Goal: Task Accomplishment & Management: Manage account settings

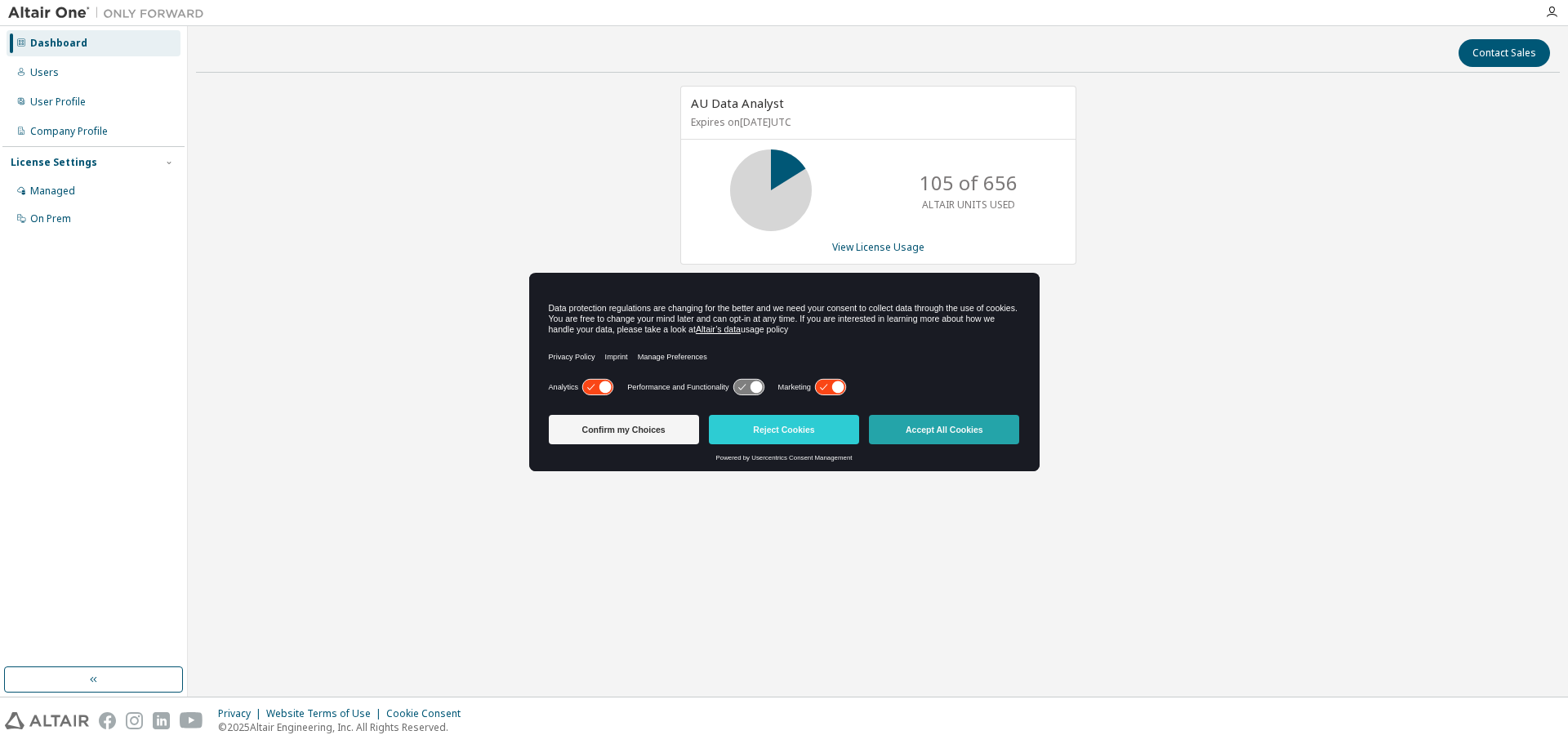
click at [948, 423] on button "Accept All Cookies" at bounding box center [943, 429] width 150 height 30
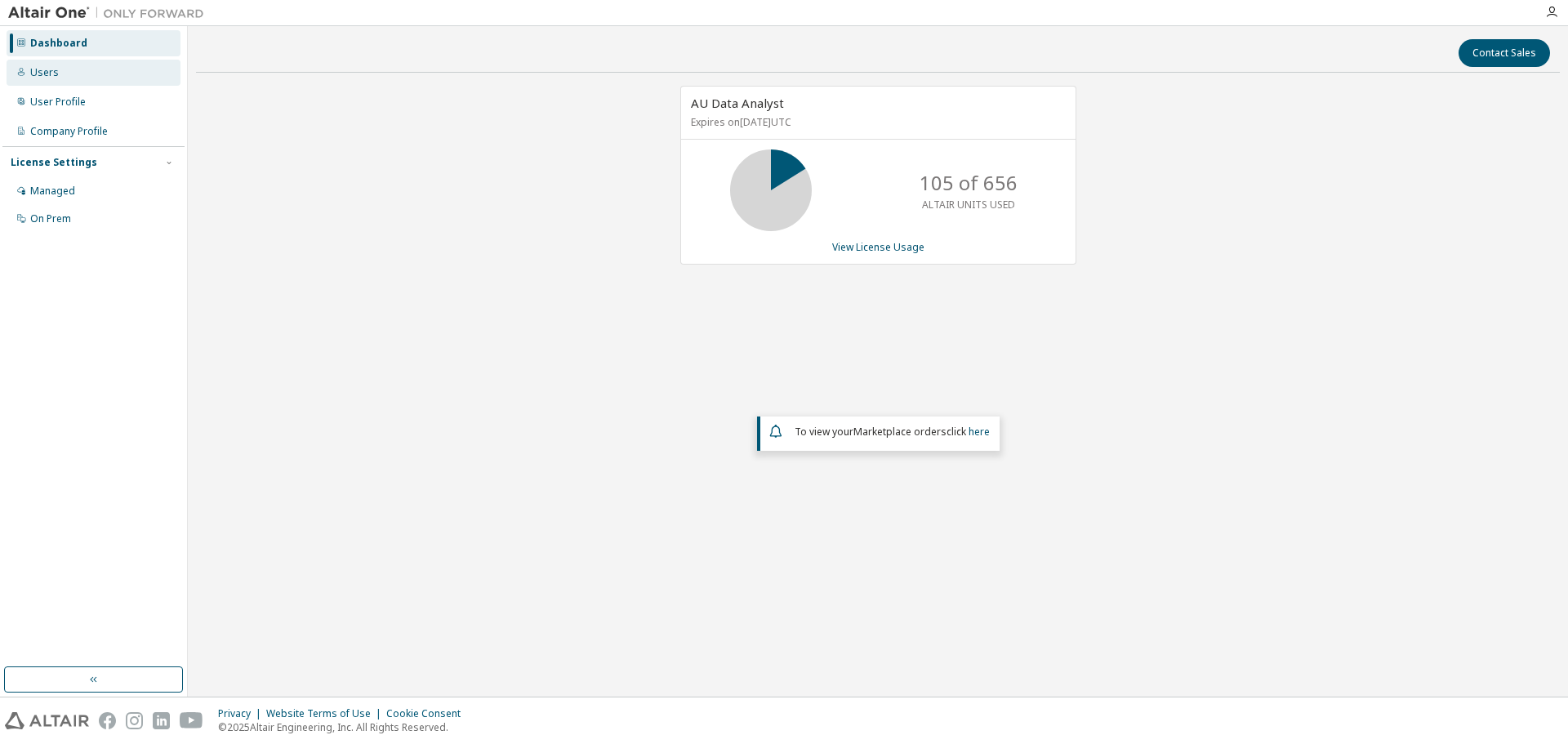
click at [52, 69] on div "Users" at bounding box center [44, 73] width 29 height 13
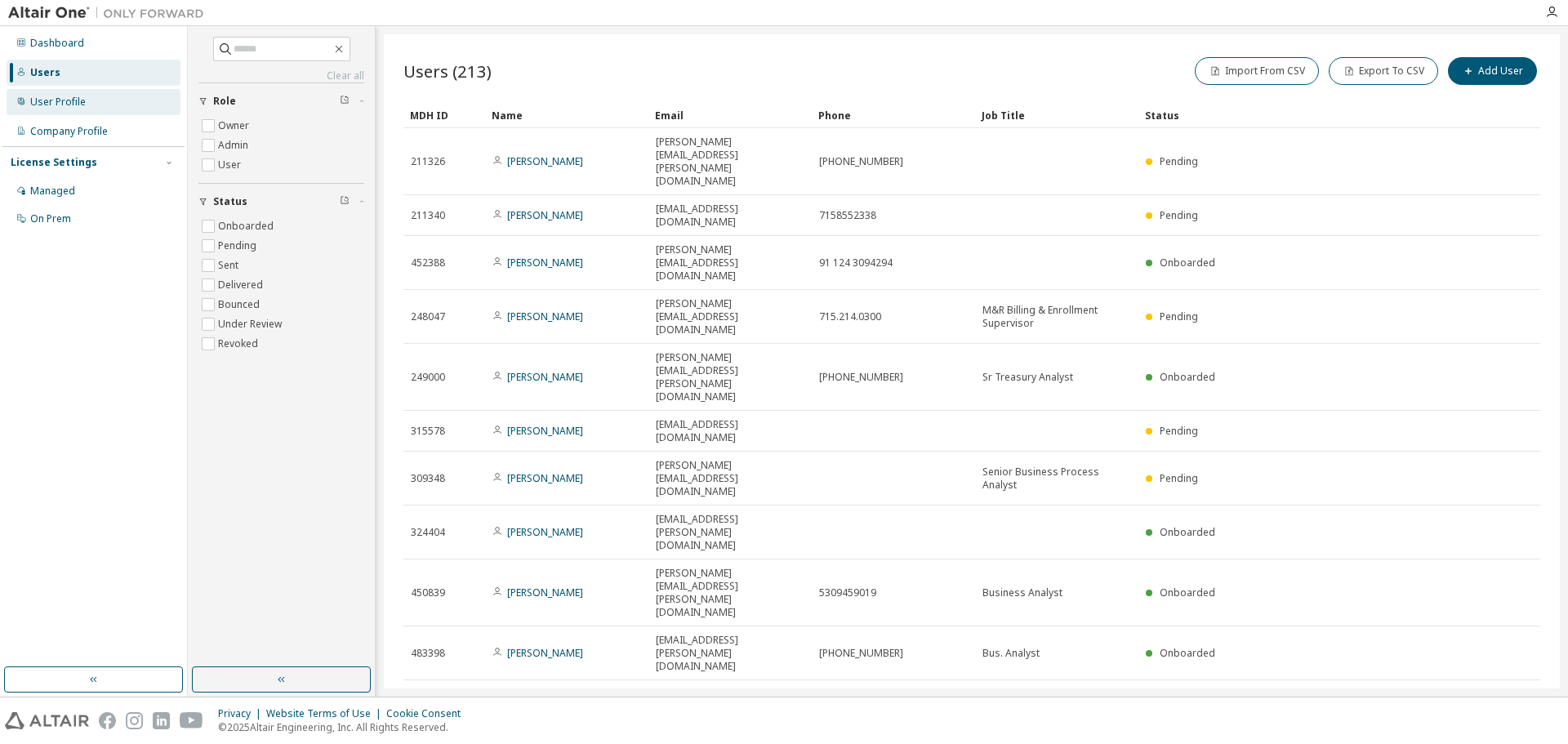
click at [69, 107] on div "User Profile" at bounding box center [58, 101] width 56 height 13
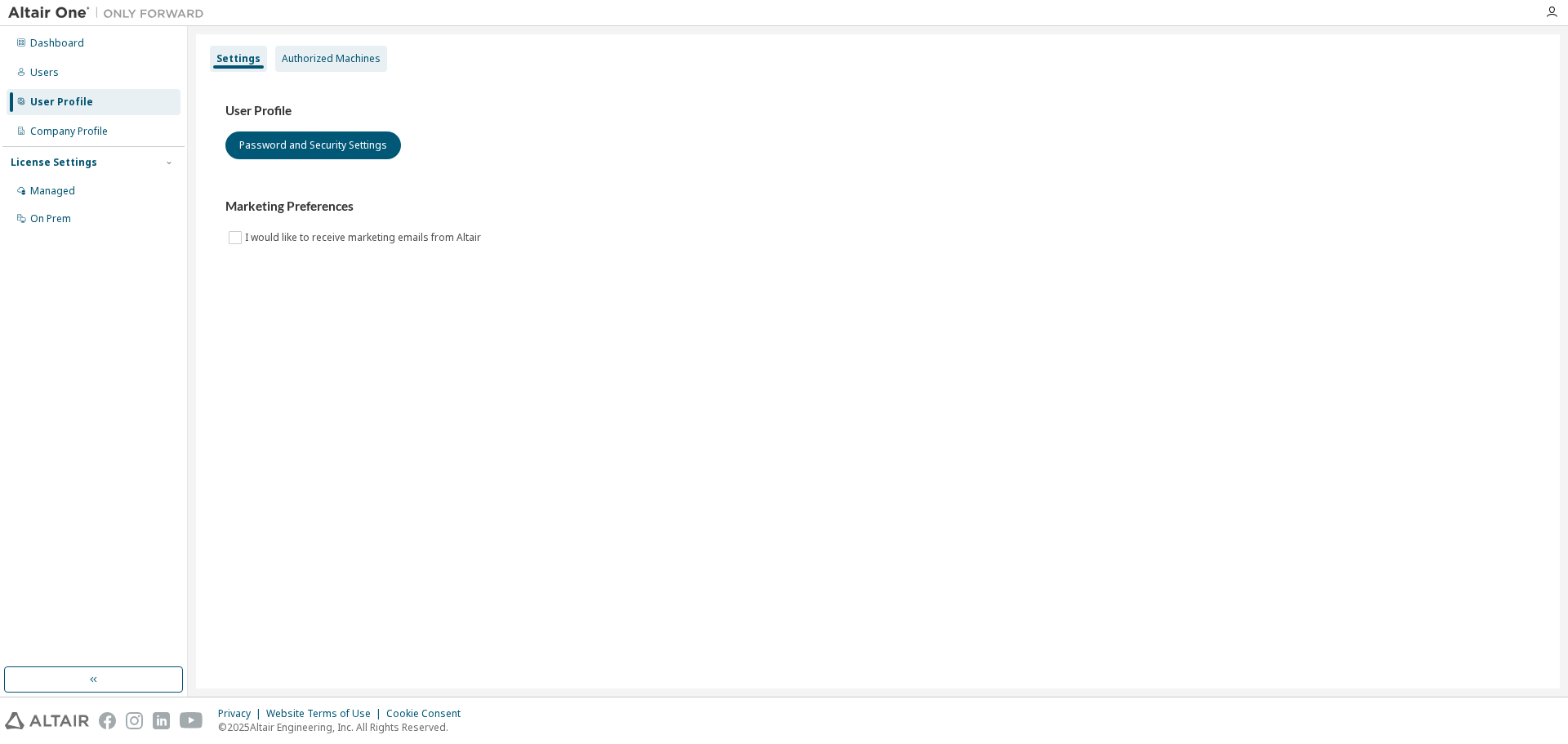
click at [331, 61] on div "Authorized Machines" at bounding box center [331, 59] width 98 height 13
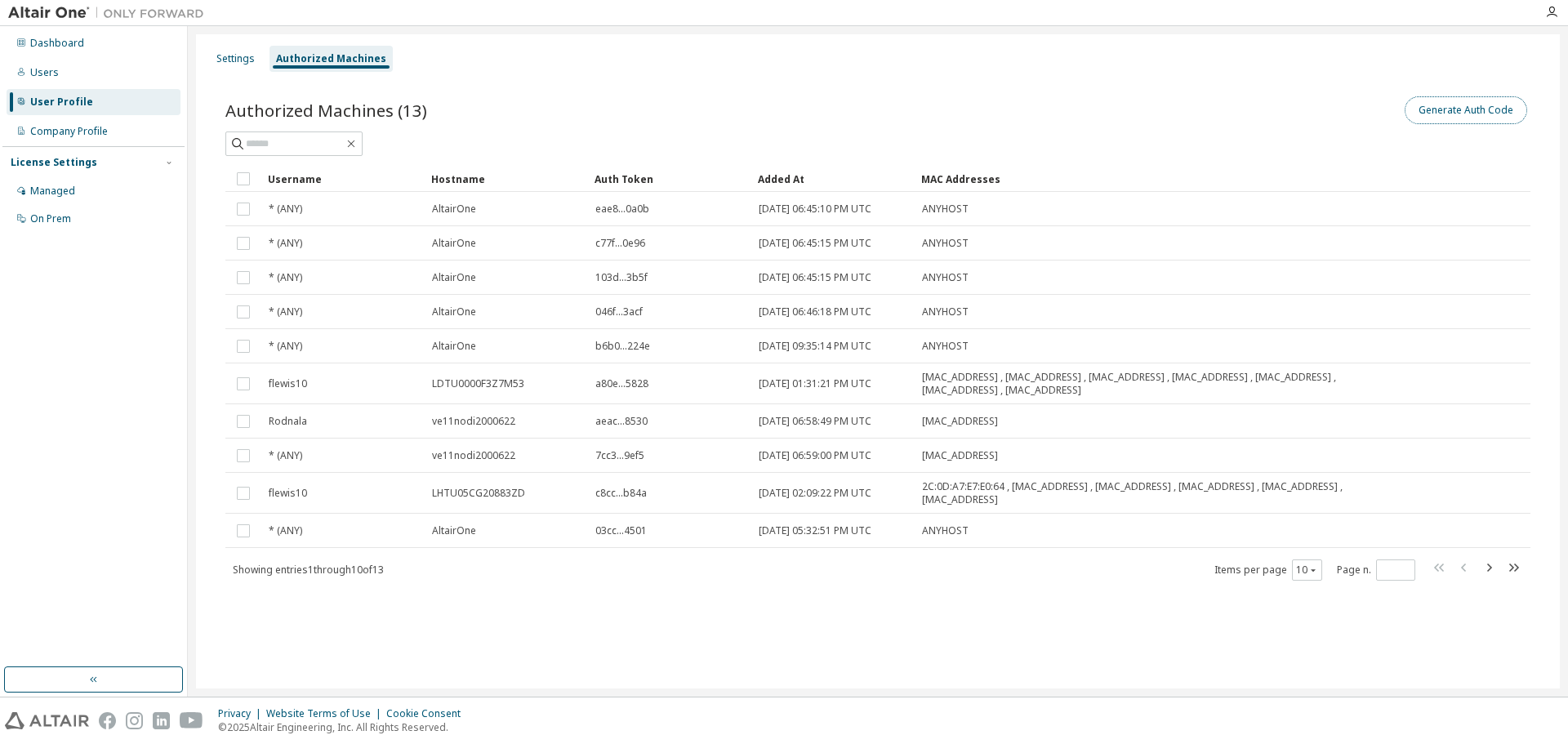
click at [1447, 113] on button "Generate Auth Code" at bounding box center [1465, 110] width 122 height 28
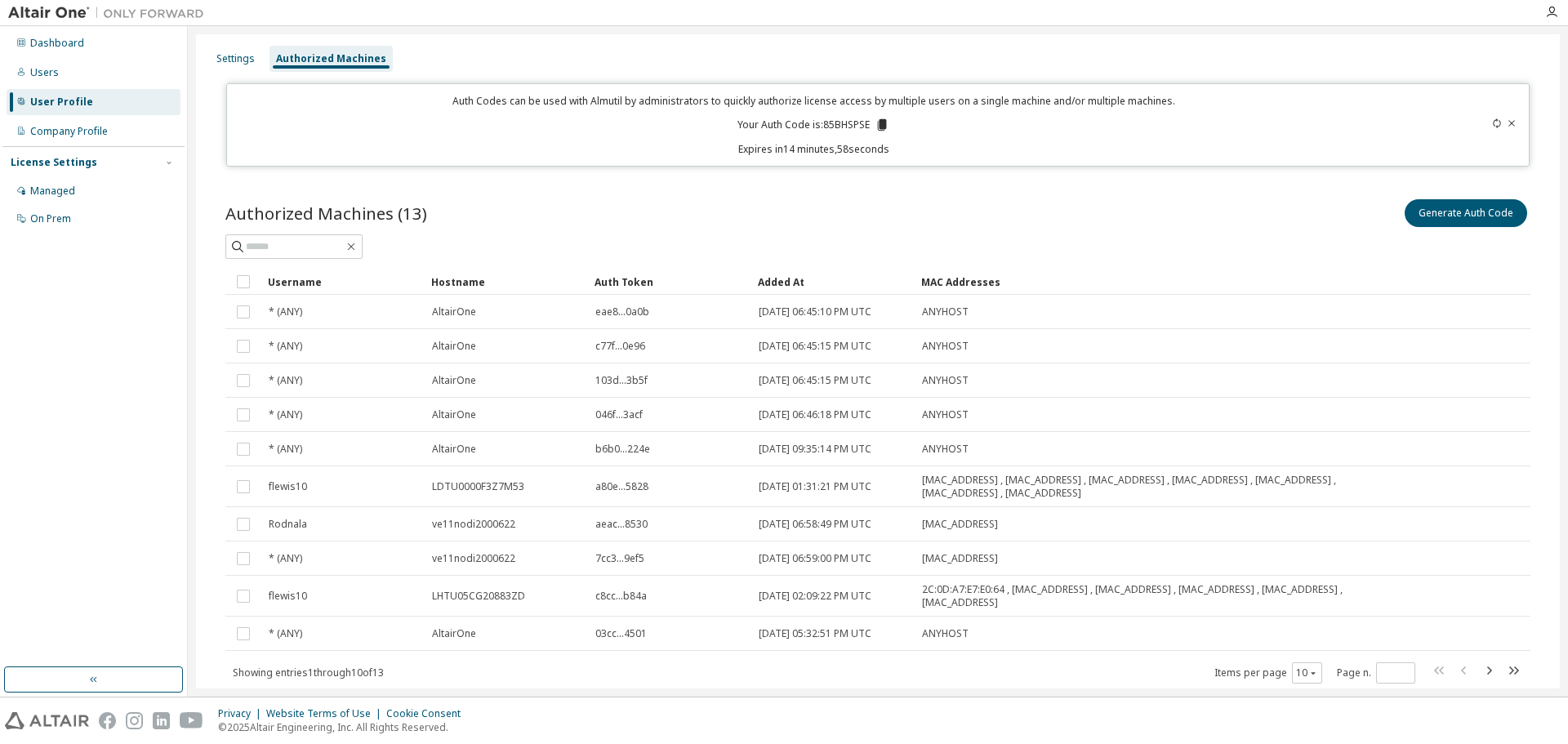
click at [880, 125] on icon at bounding box center [881, 125] width 9 height 12
